Goal: Task Accomplishment & Management: Complete application form

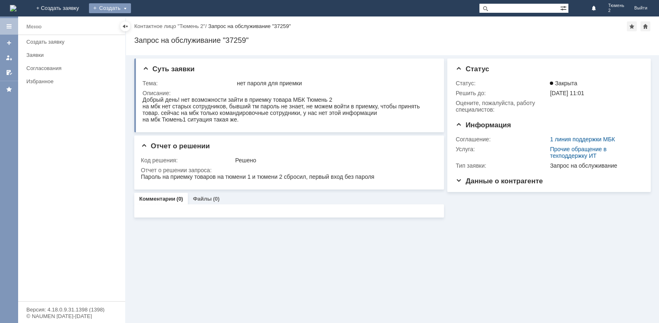
click at [131, 9] on div "Создать" at bounding box center [110, 8] width 42 height 10
click at [153, 23] on link "Заявка" at bounding box center [122, 25] width 63 height 10
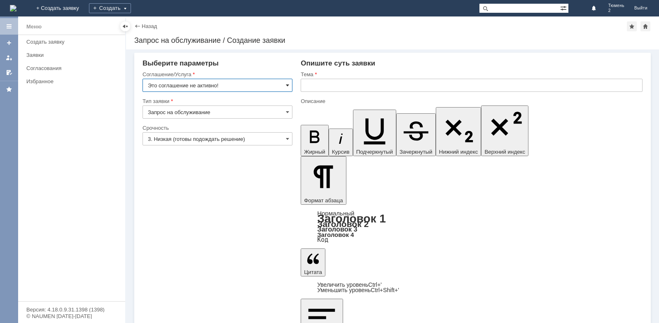
click at [288, 83] on span at bounding box center [287, 85] width 3 height 7
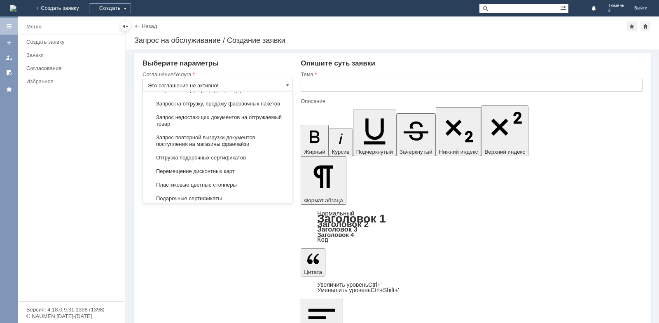
scroll to position [370, 0]
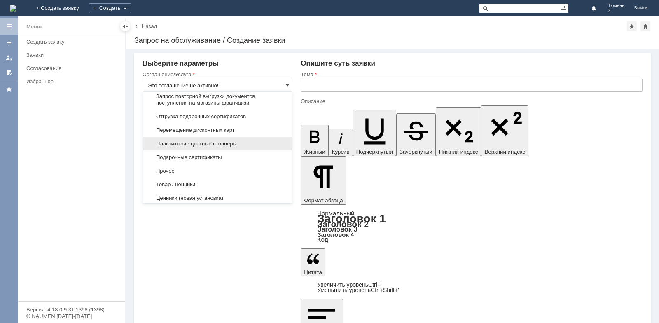
click at [237, 147] on span "Пластиковые цветные стопперы" at bounding box center [217, 143] width 139 height 7
type input "Пластиковые цветные стопперы"
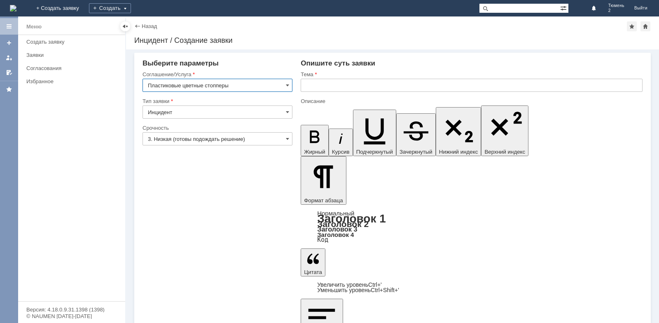
scroll to position [0, 0]
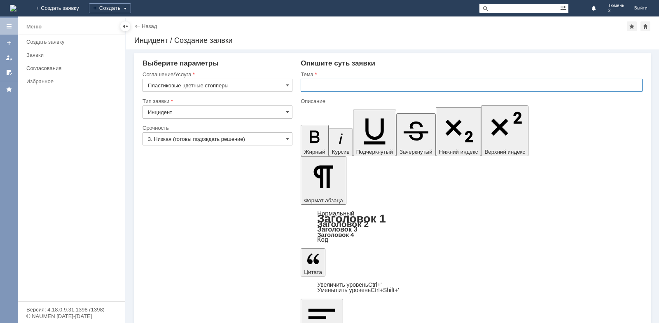
click at [309, 84] on input "text" at bounding box center [472, 85] width 342 height 13
type input "Заказ стопперов на МБК Тюмень2"
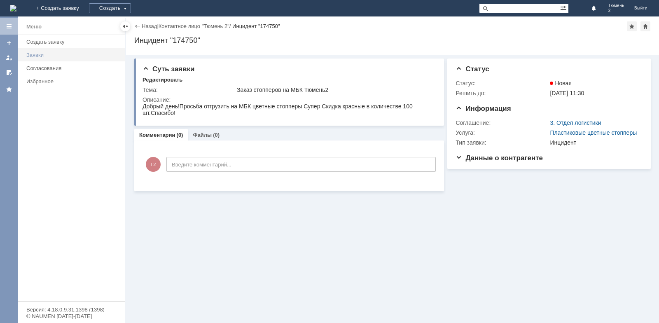
click at [59, 54] on div "Заявки" at bounding box center [73, 55] width 94 height 6
